Goal: Task Accomplishment & Management: Use online tool/utility

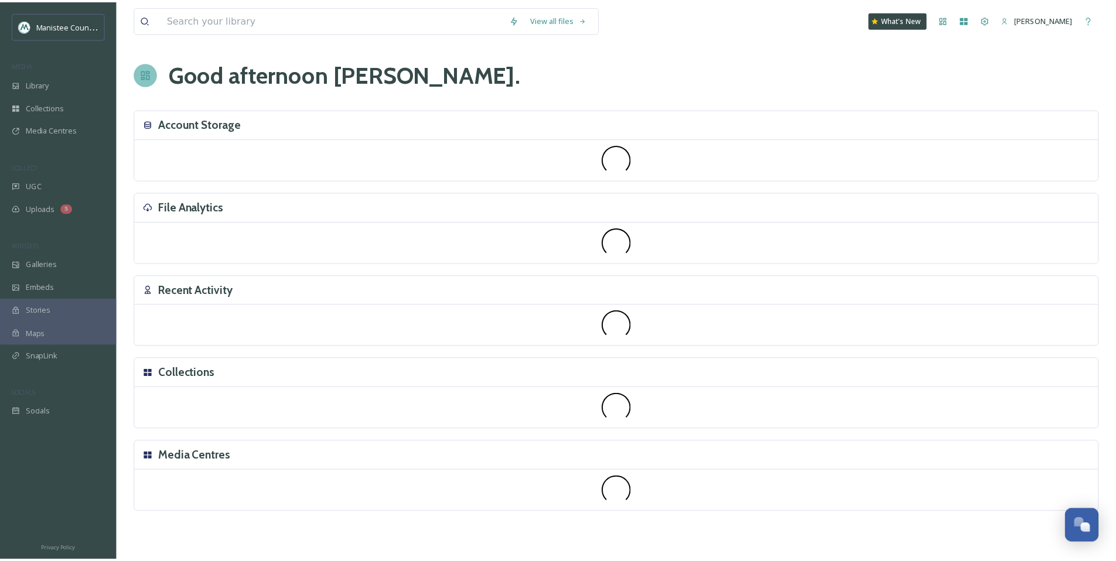
scroll to position [3526, 0]
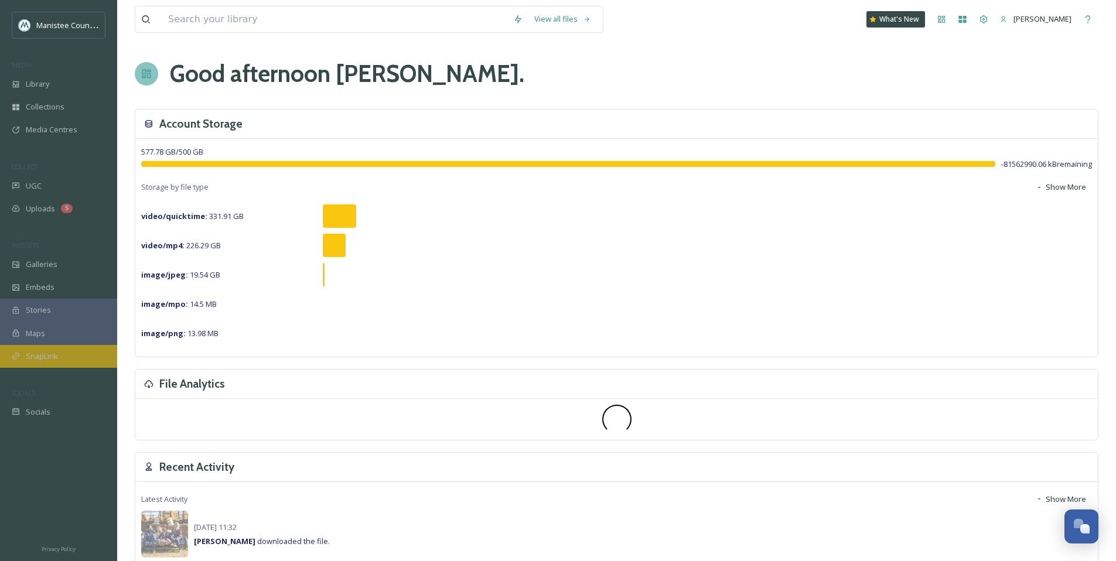
click at [70, 359] on div "SnapLink" at bounding box center [58, 356] width 117 height 23
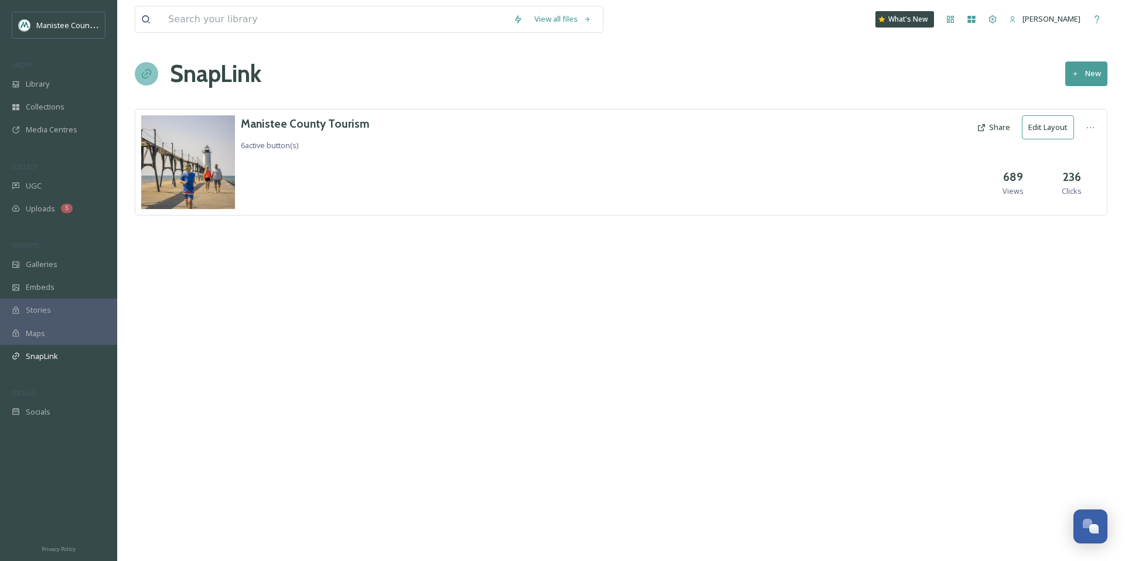
click at [1052, 127] on button "Edit Layout" at bounding box center [1047, 127] width 52 height 24
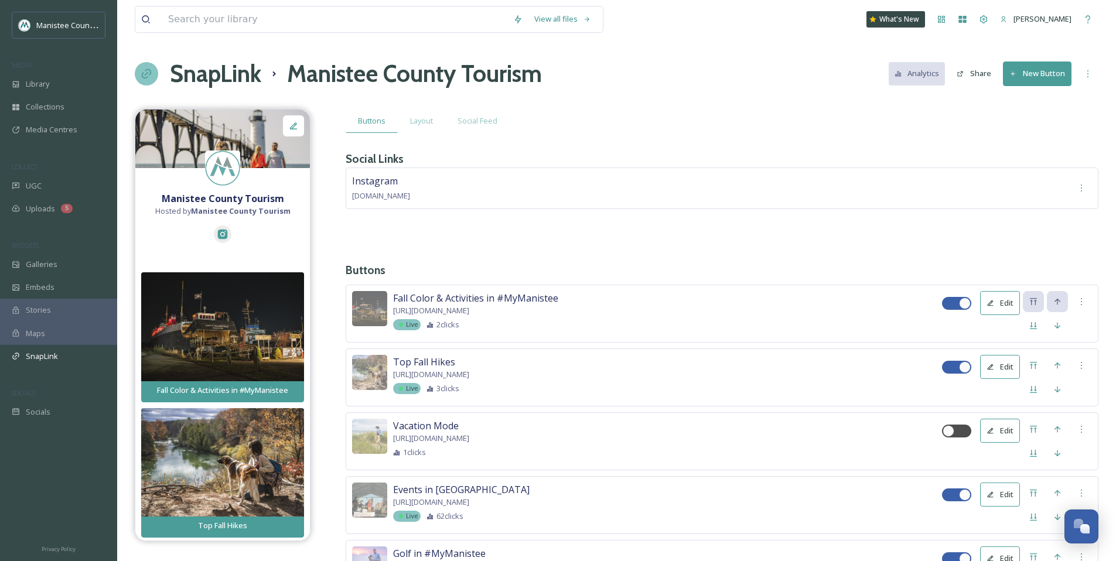
click at [1005, 302] on button "Edit" at bounding box center [1000, 303] width 40 height 24
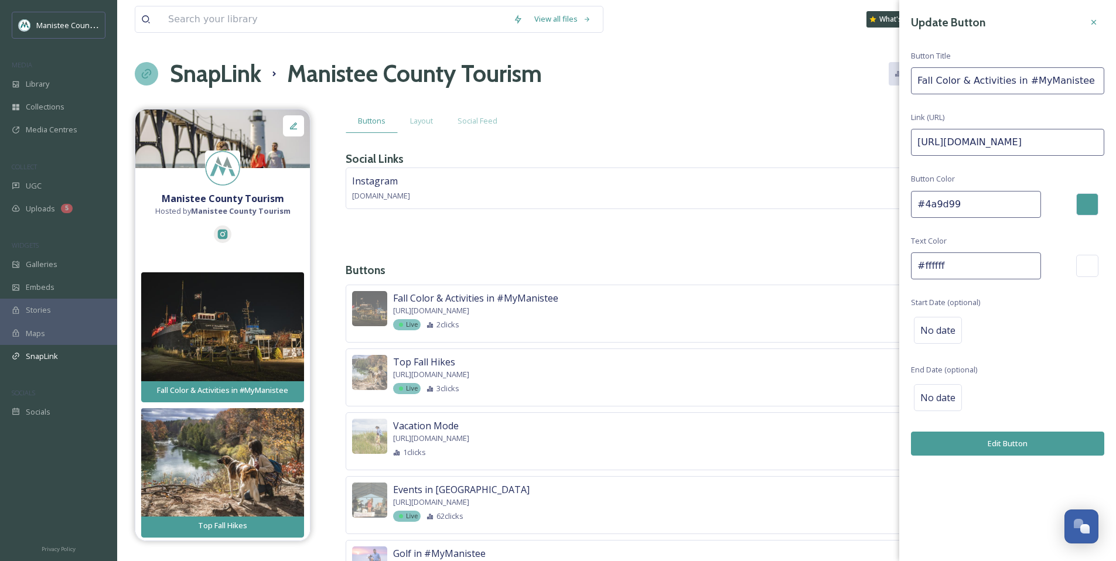
drag, startPoint x: 1007, startPoint y: 83, endPoint x: 961, endPoint y: 83, distance: 46.3
click at [961, 83] on input "Fall Color & Activities in #MyManistee" at bounding box center [1007, 80] width 193 height 27
click at [983, 83] on input "Fall Color & Activities in #MyManistee" at bounding box center [1007, 80] width 193 height 27
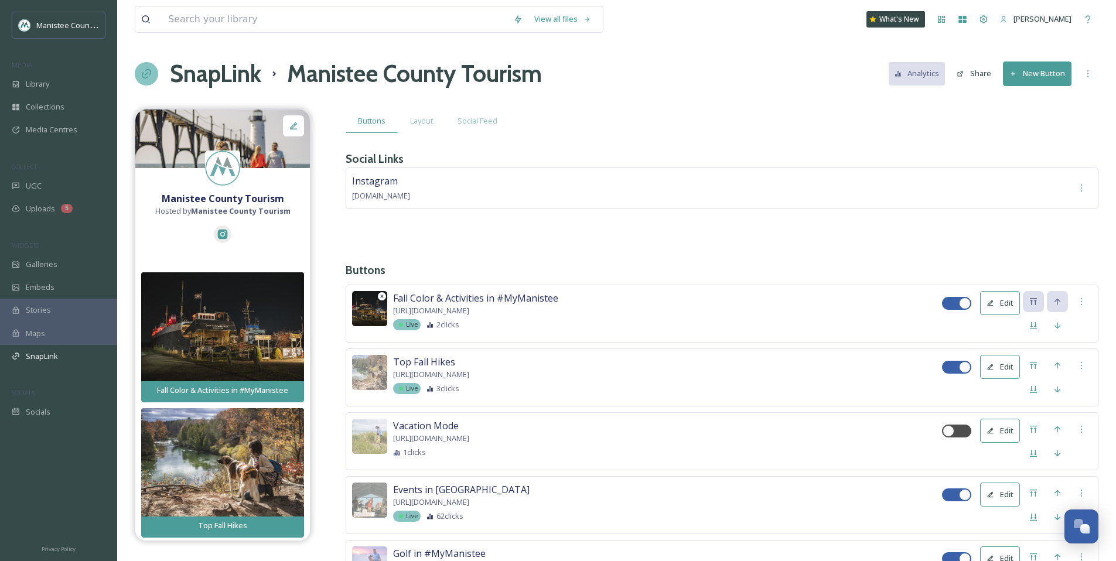
click at [365, 316] on img at bounding box center [369, 308] width 35 height 35
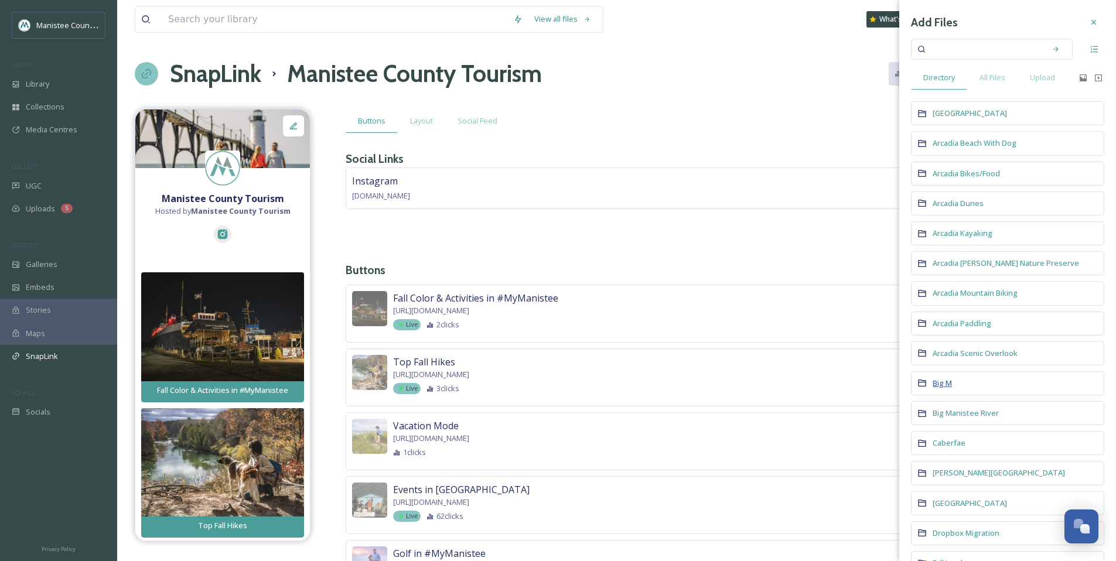
click at [947, 387] on span "Big M" at bounding box center [941, 383] width 19 height 11
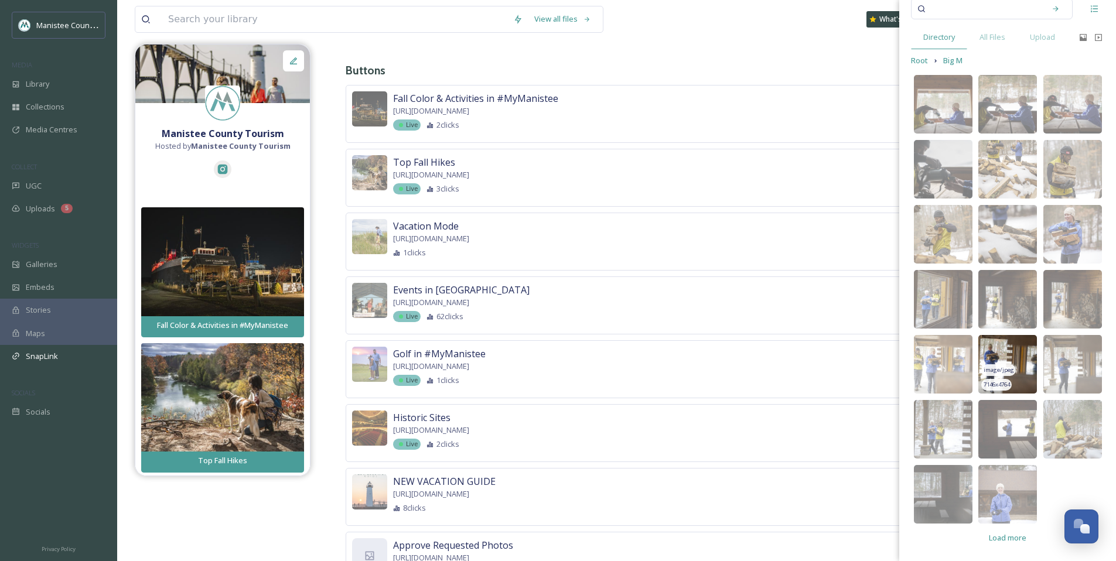
scroll to position [203, 0]
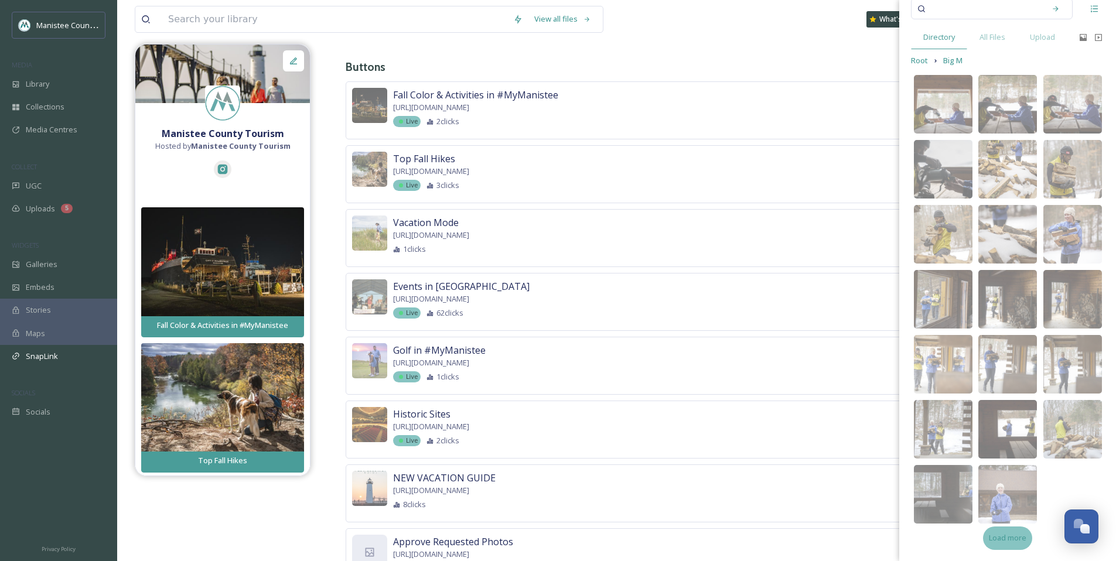
click at [1004, 544] on div "Load more" at bounding box center [1007, 538] width 49 height 23
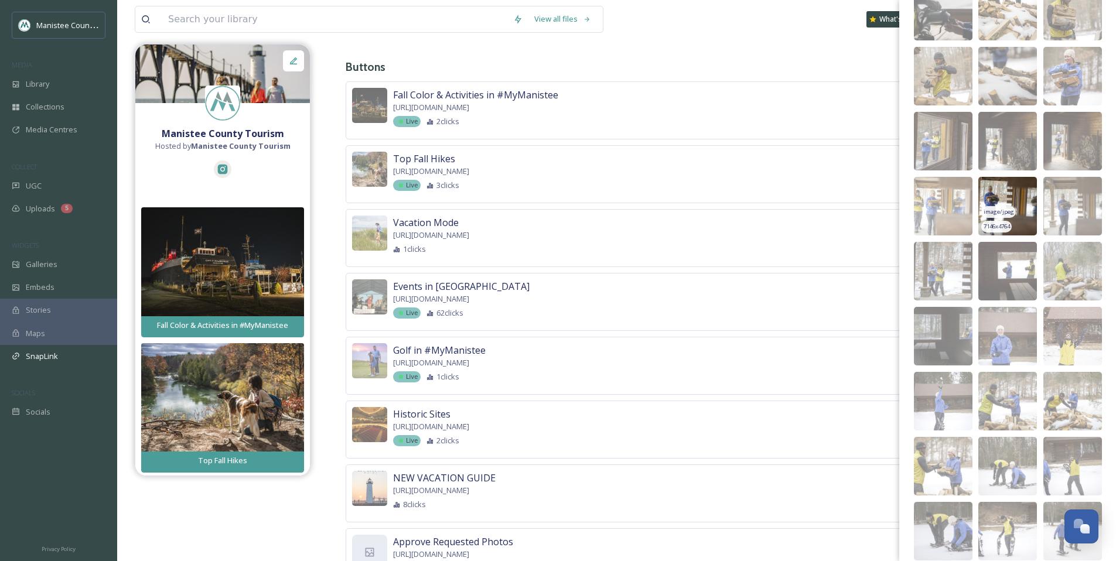
scroll to position [495, 0]
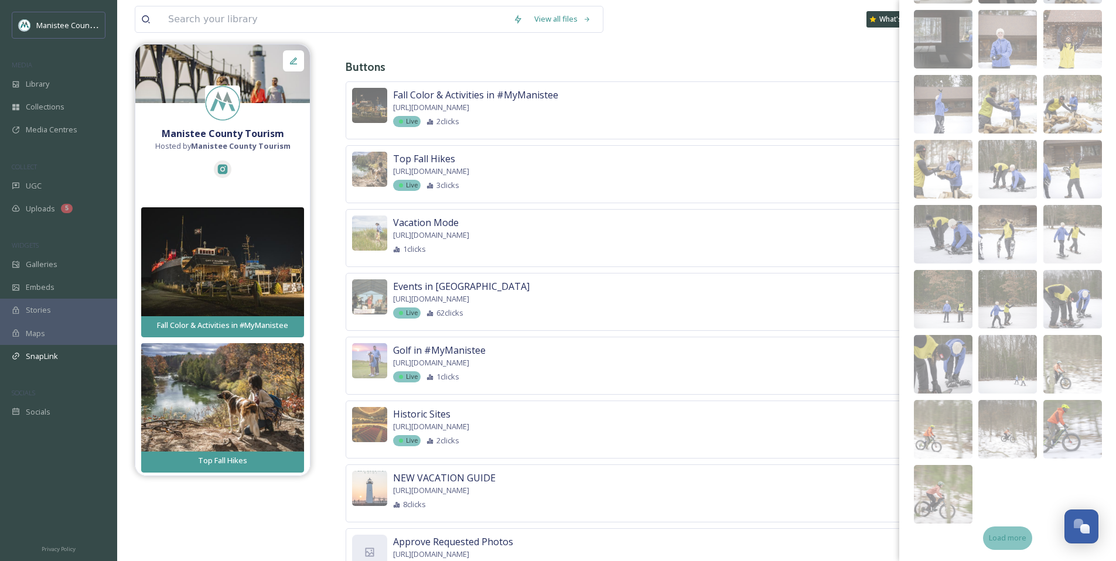
click at [1002, 539] on span "Load more" at bounding box center [1007, 537] width 37 height 11
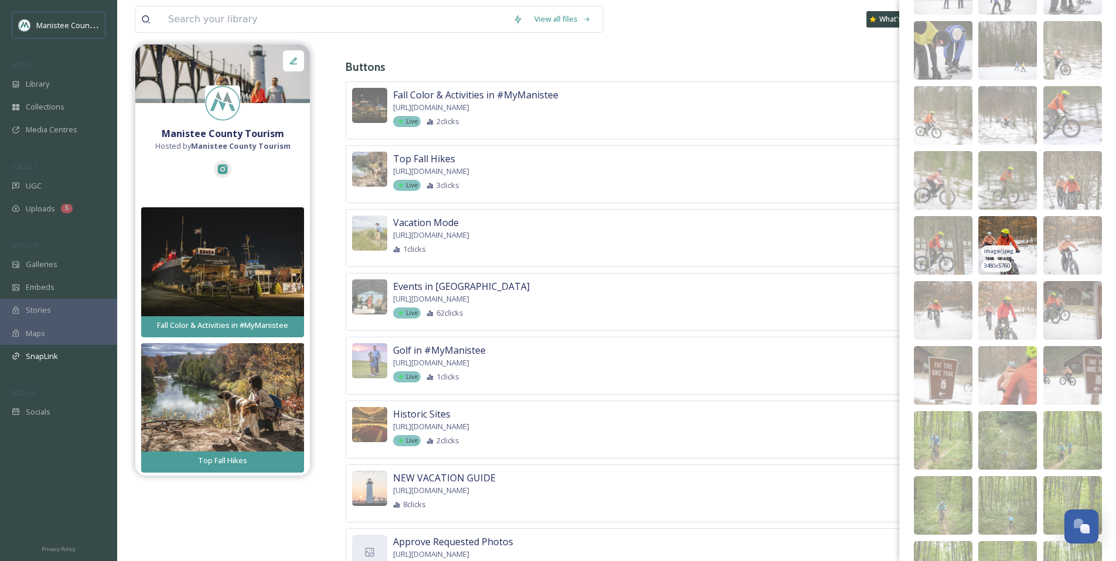
scroll to position [886, 0]
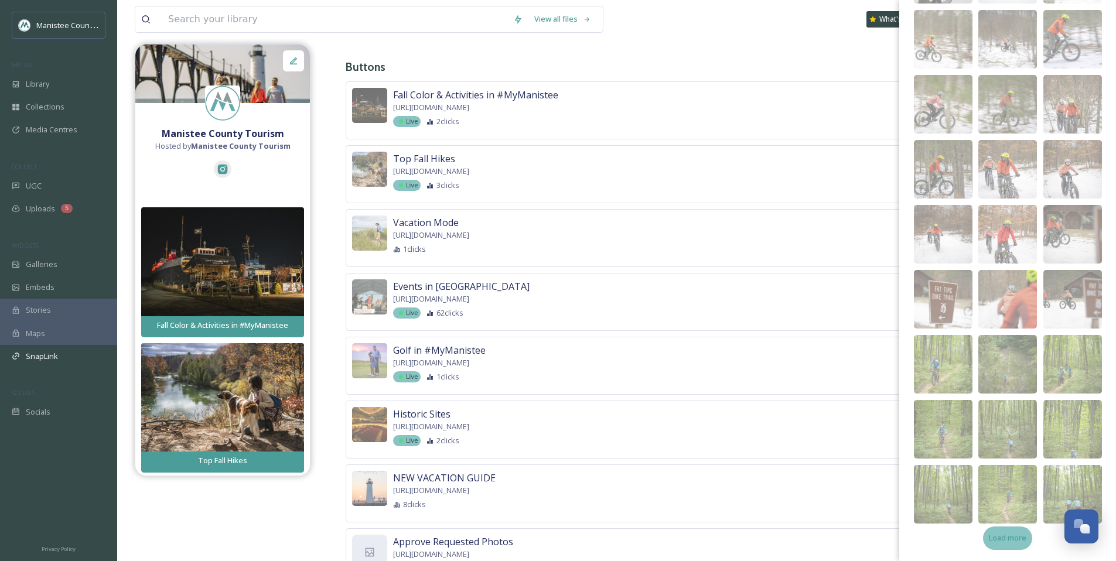
click at [1003, 545] on div "Load more" at bounding box center [1007, 538] width 49 height 23
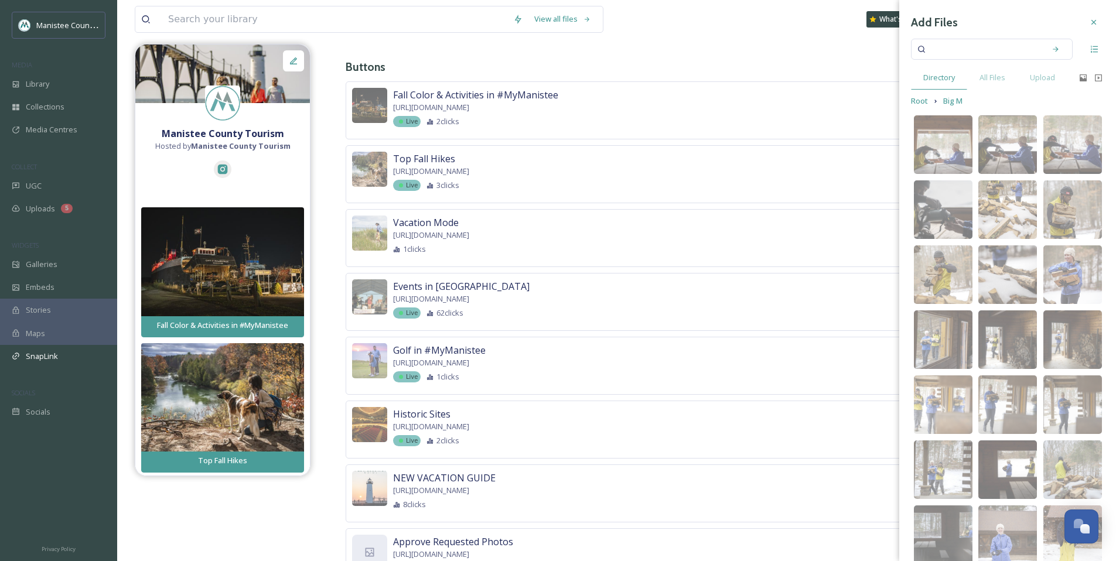
scroll to position [0, 0]
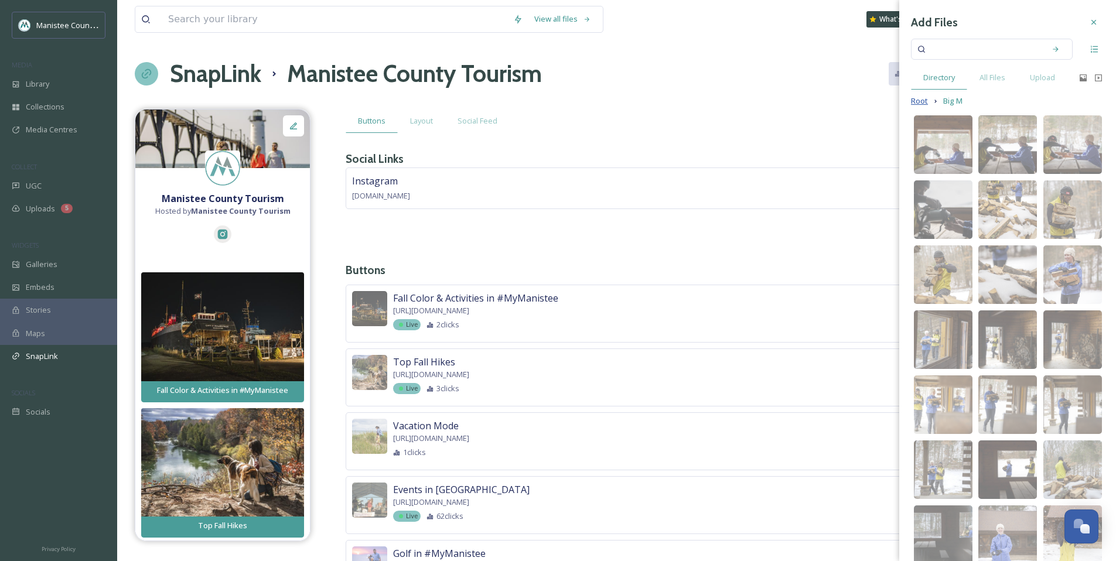
click at [912, 104] on span "Root" at bounding box center [919, 100] width 17 height 11
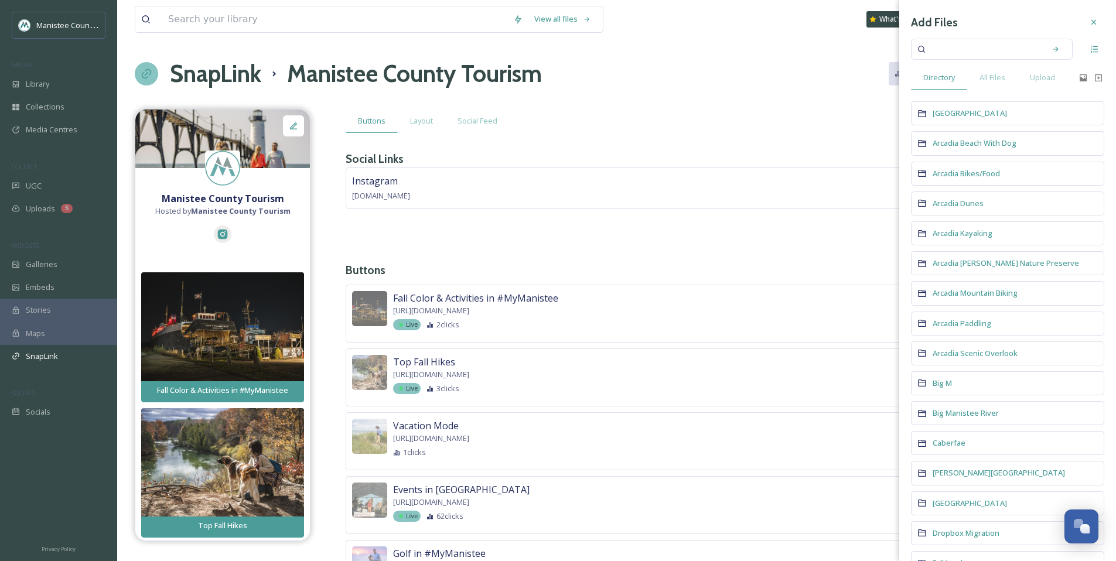
click at [948, 47] on input at bounding box center [983, 49] width 111 height 26
type input "fall"
click at [1001, 79] on span "All Files" at bounding box center [992, 77] width 26 height 11
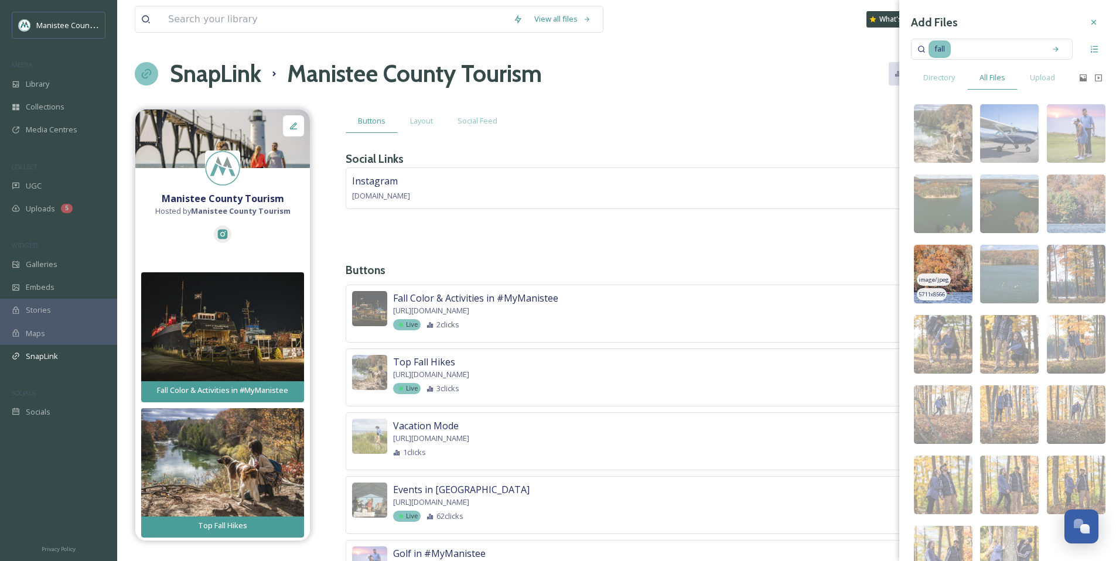
click at [949, 259] on img at bounding box center [943, 274] width 59 height 59
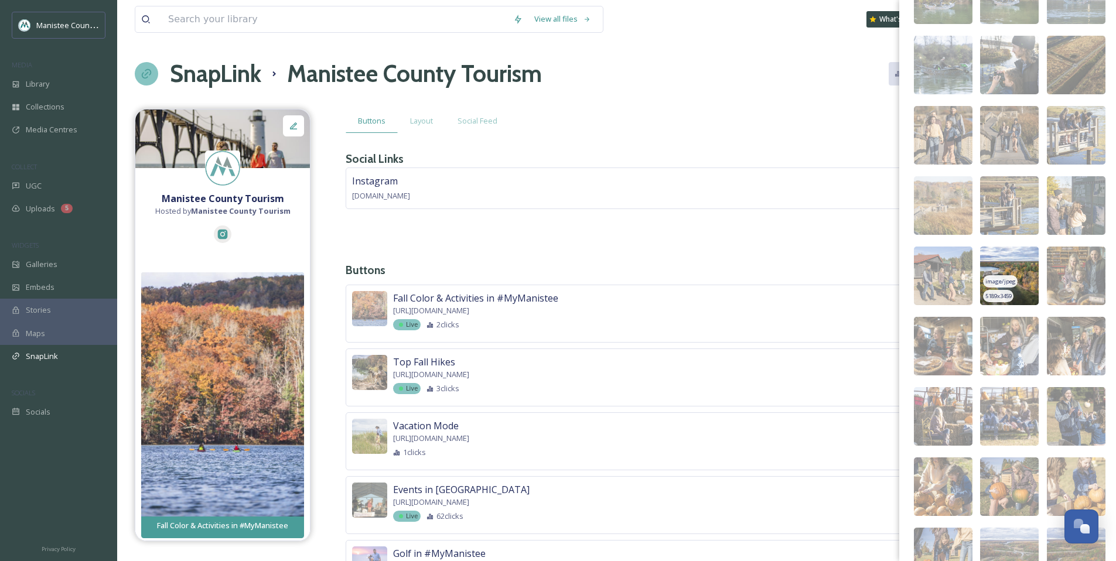
scroll to position [2532, 0]
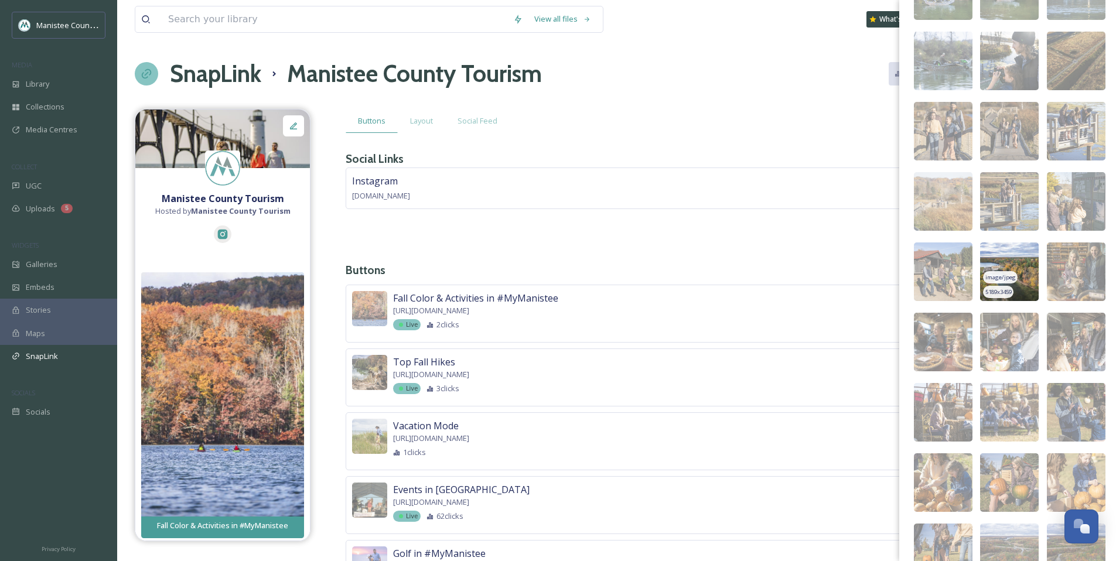
click at [986, 271] on div "image/jpeg" at bounding box center [1000, 277] width 34 height 12
